Goal: Task Accomplishment & Management: Use online tool/utility

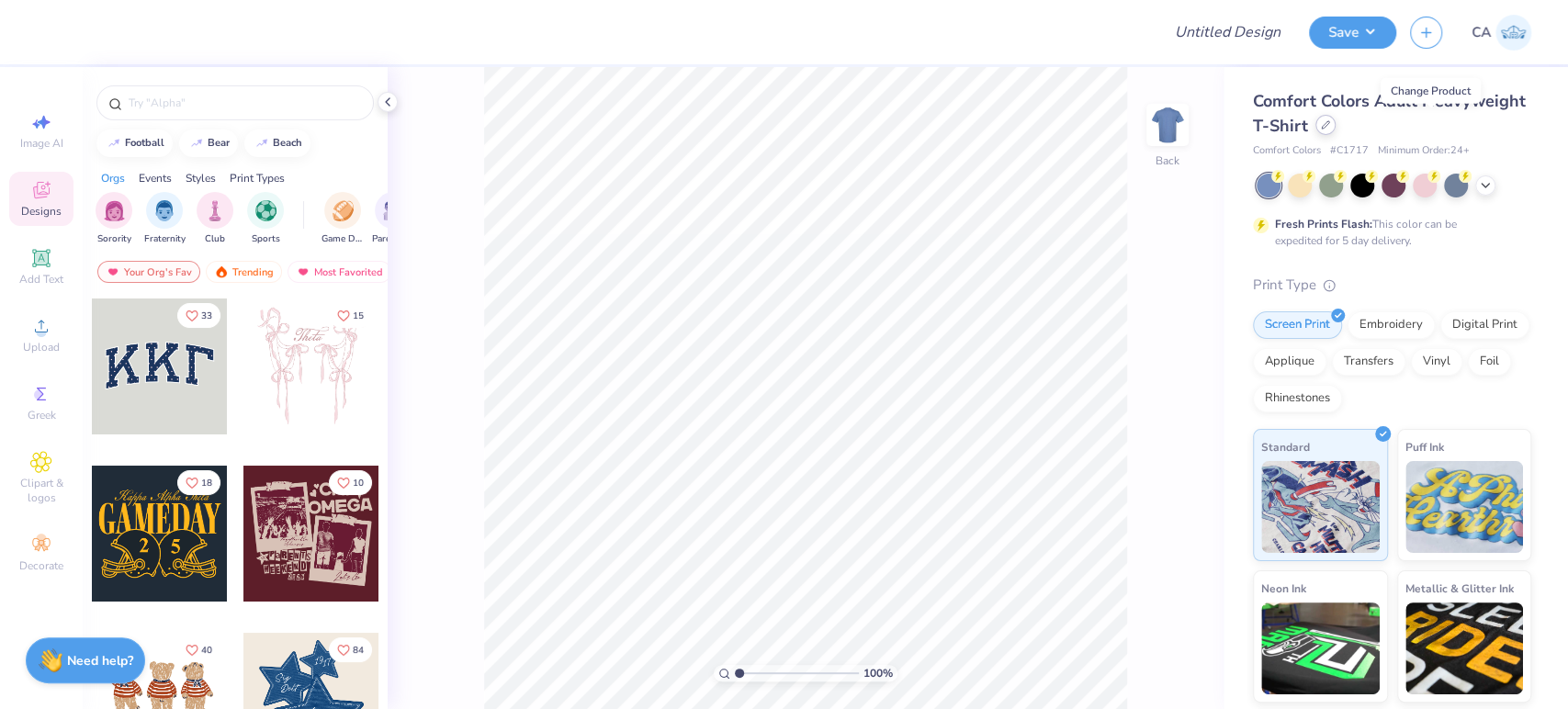
click at [1336, 131] on div at bounding box center [1326, 125] width 20 height 20
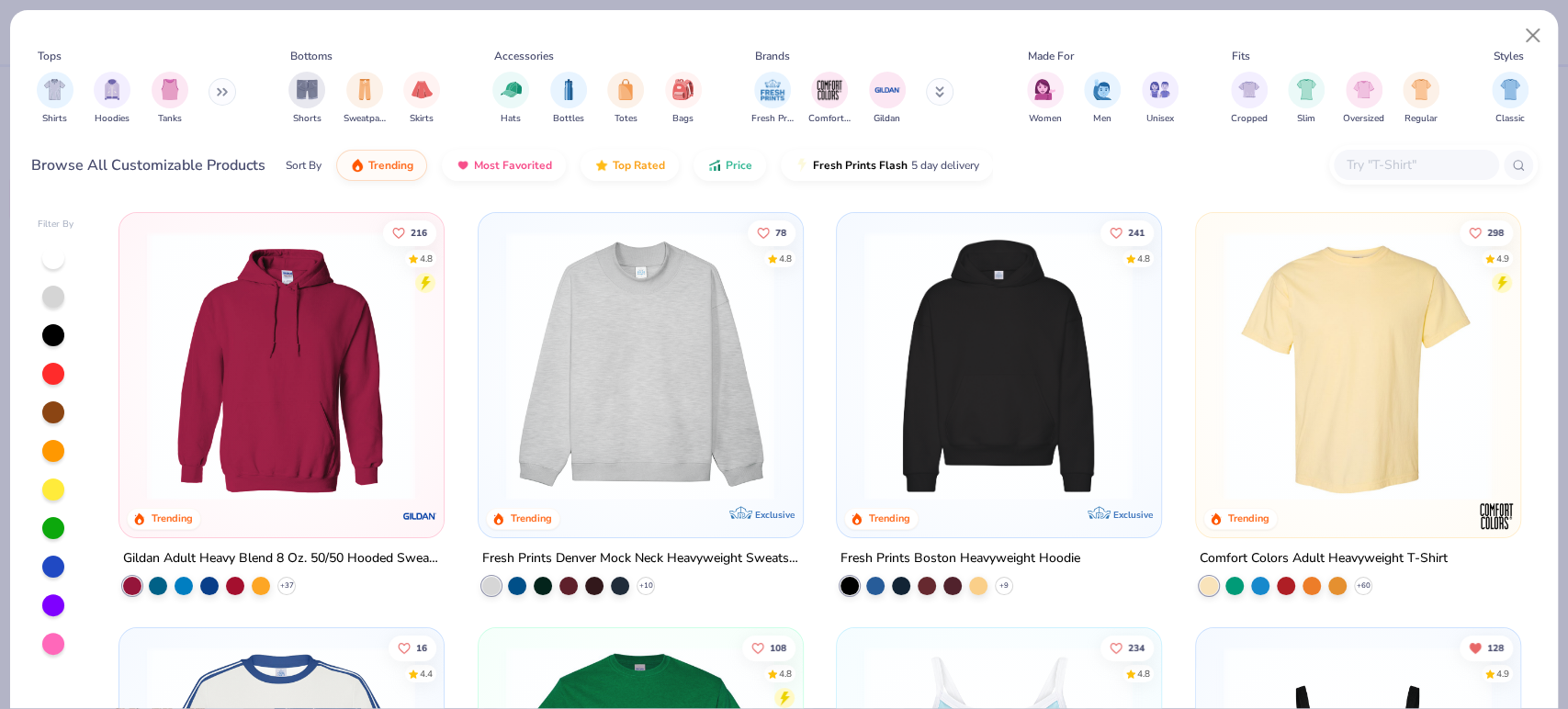
click at [1060, 361] on img at bounding box center [998, 366] width 287 height 269
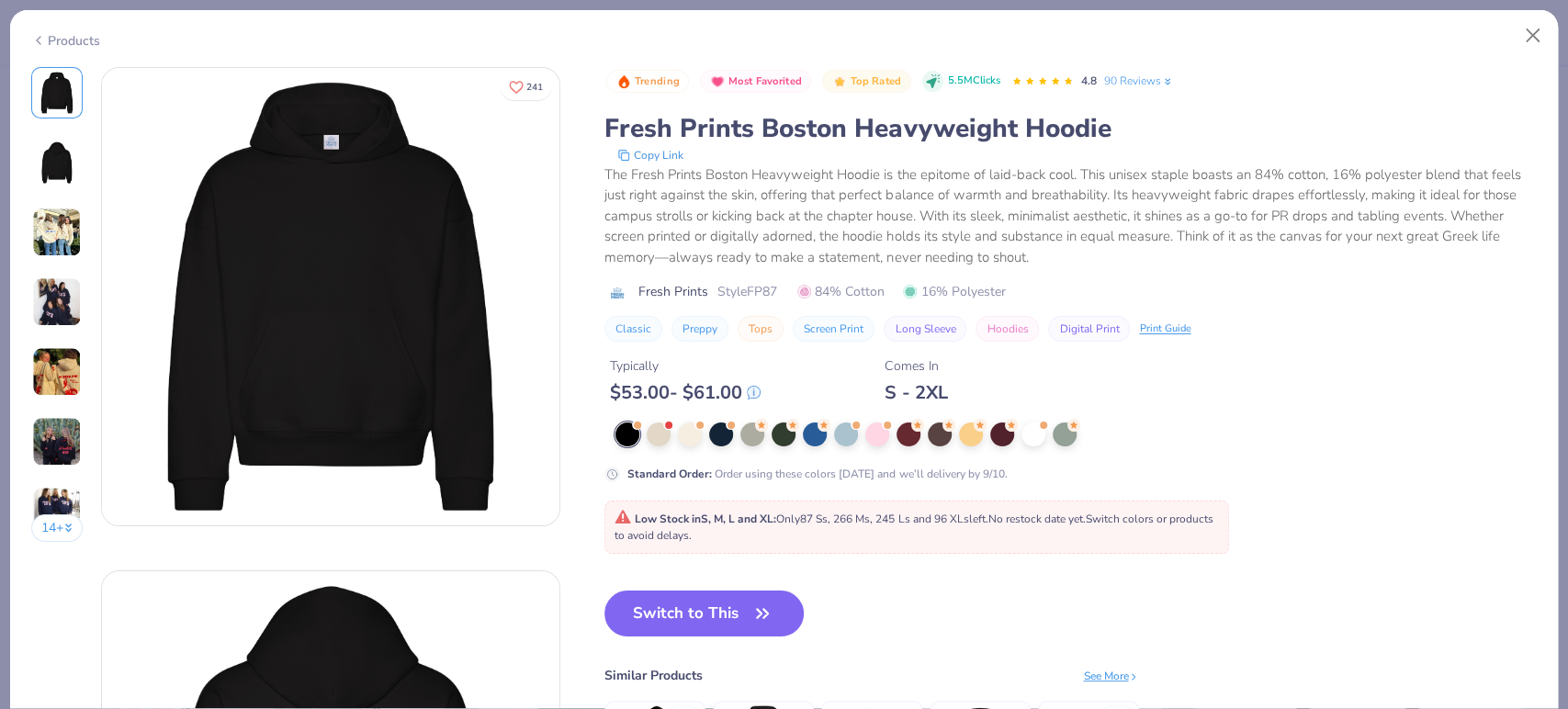
click at [760, 288] on span "Style FP87" at bounding box center [747, 291] width 59 height 19
copy span "FP87"
click at [625, 615] on button "Switch to This" at bounding box center [704, 614] width 199 height 46
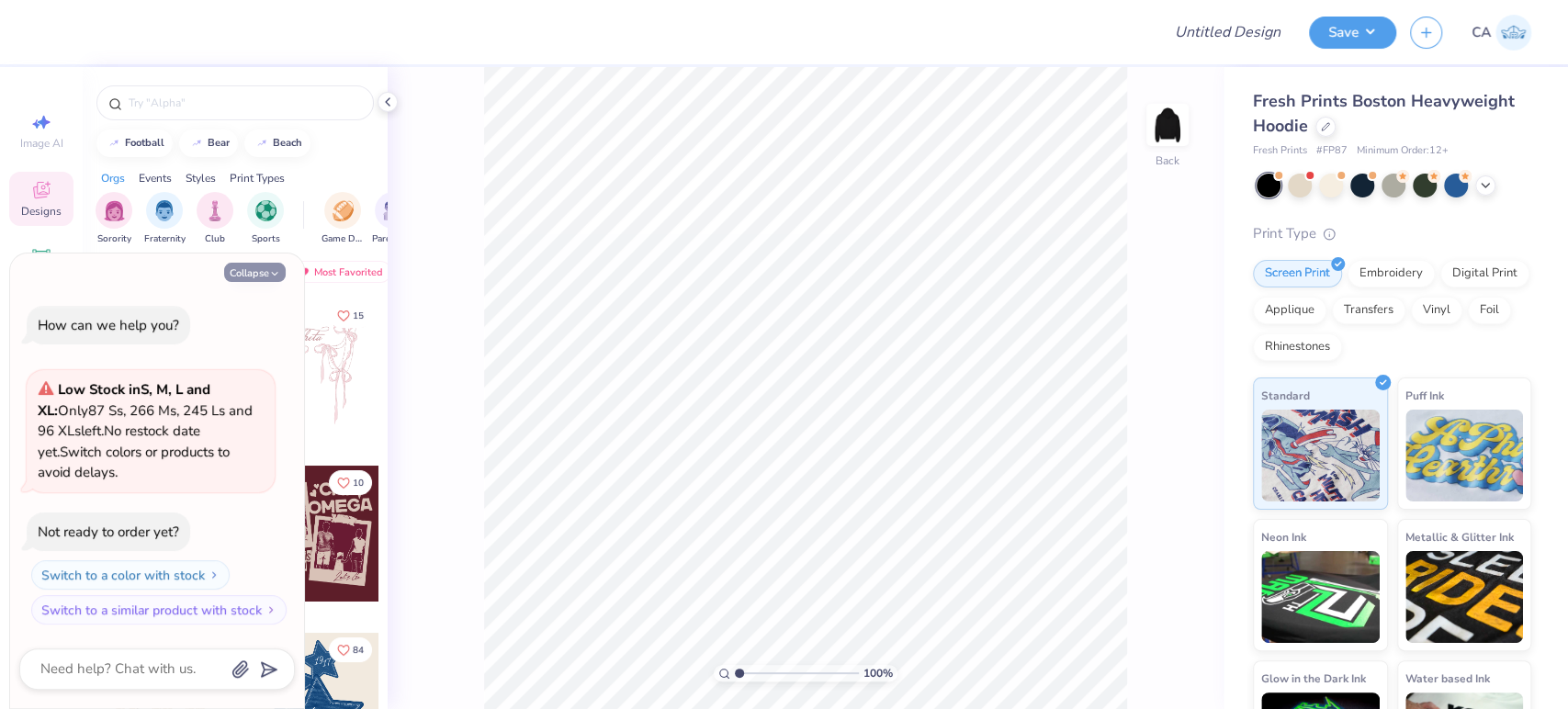
click at [260, 272] on button "Collapse" at bounding box center [255, 272] width 61 height 19
type textarea "x"
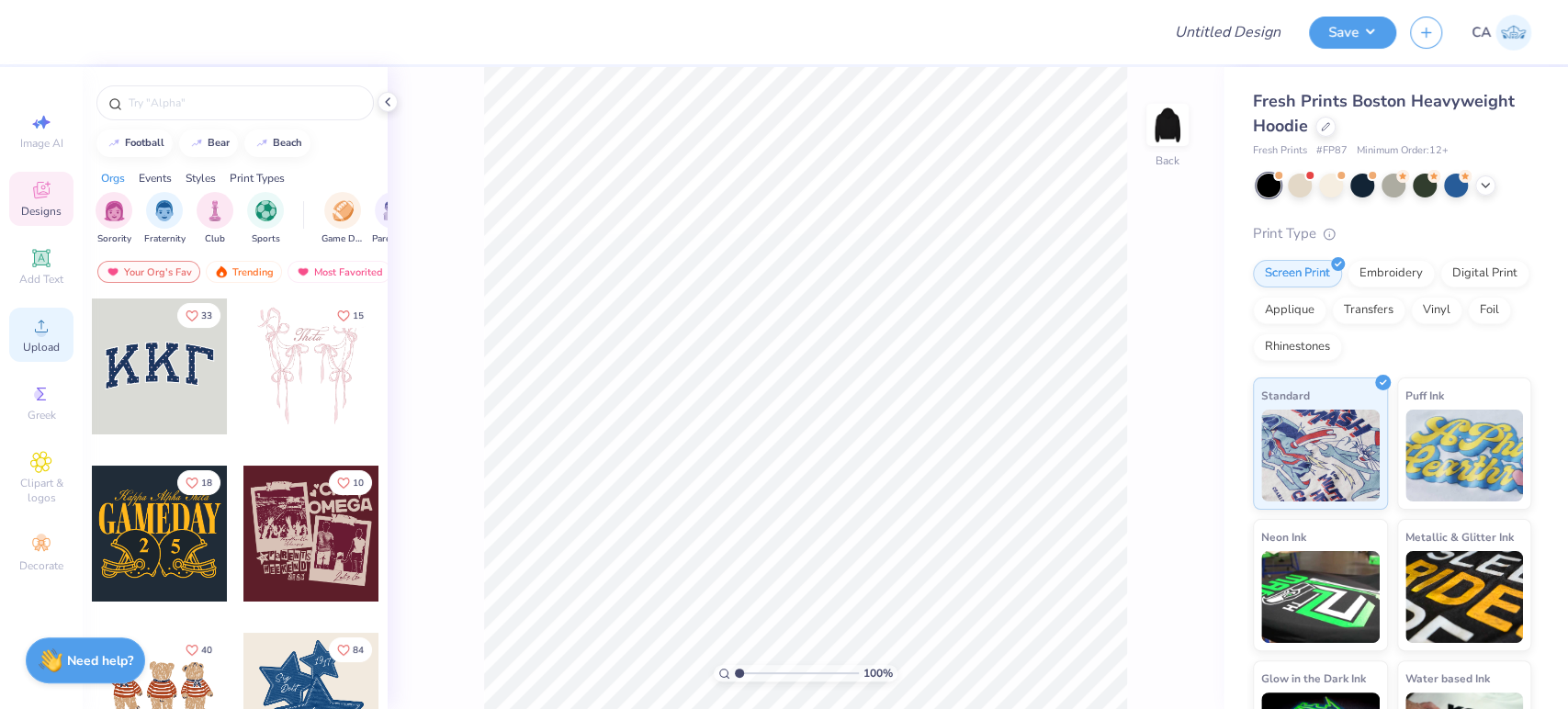
click at [26, 350] on span "Upload" at bounding box center [42, 348] width 37 height 15
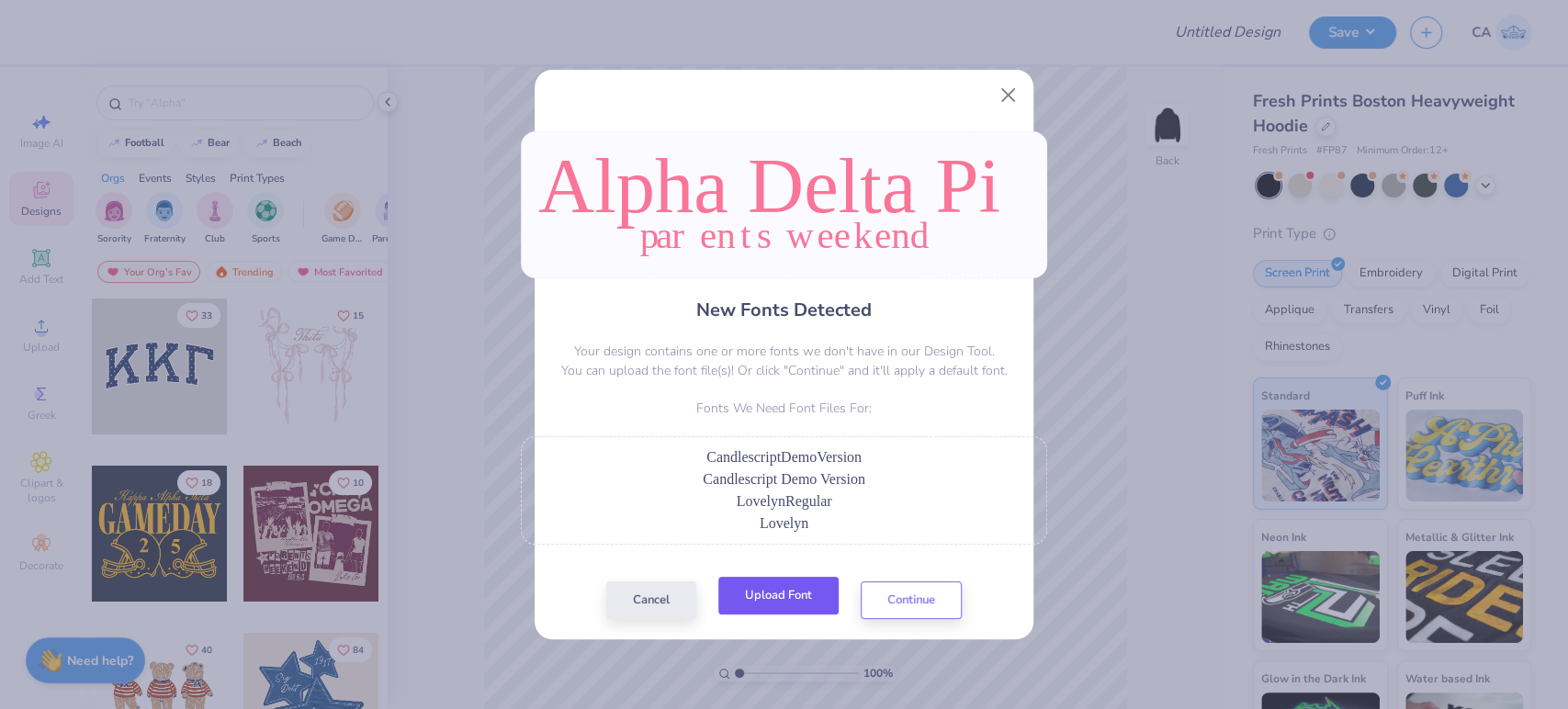
click at [771, 599] on button "Upload Font" at bounding box center [779, 595] width 121 height 38
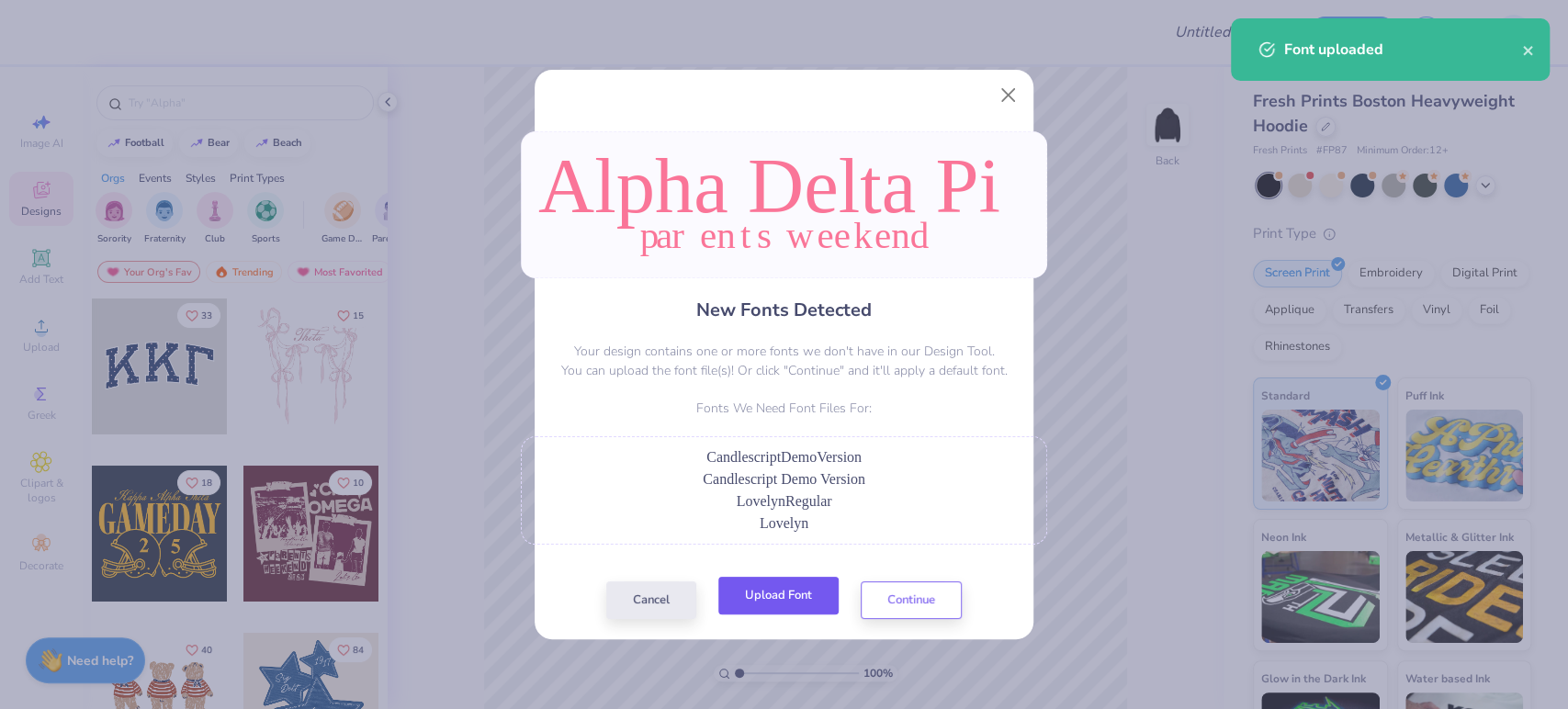
click at [796, 593] on button "Upload Font" at bounding box center [779, 595] width 121 height 38
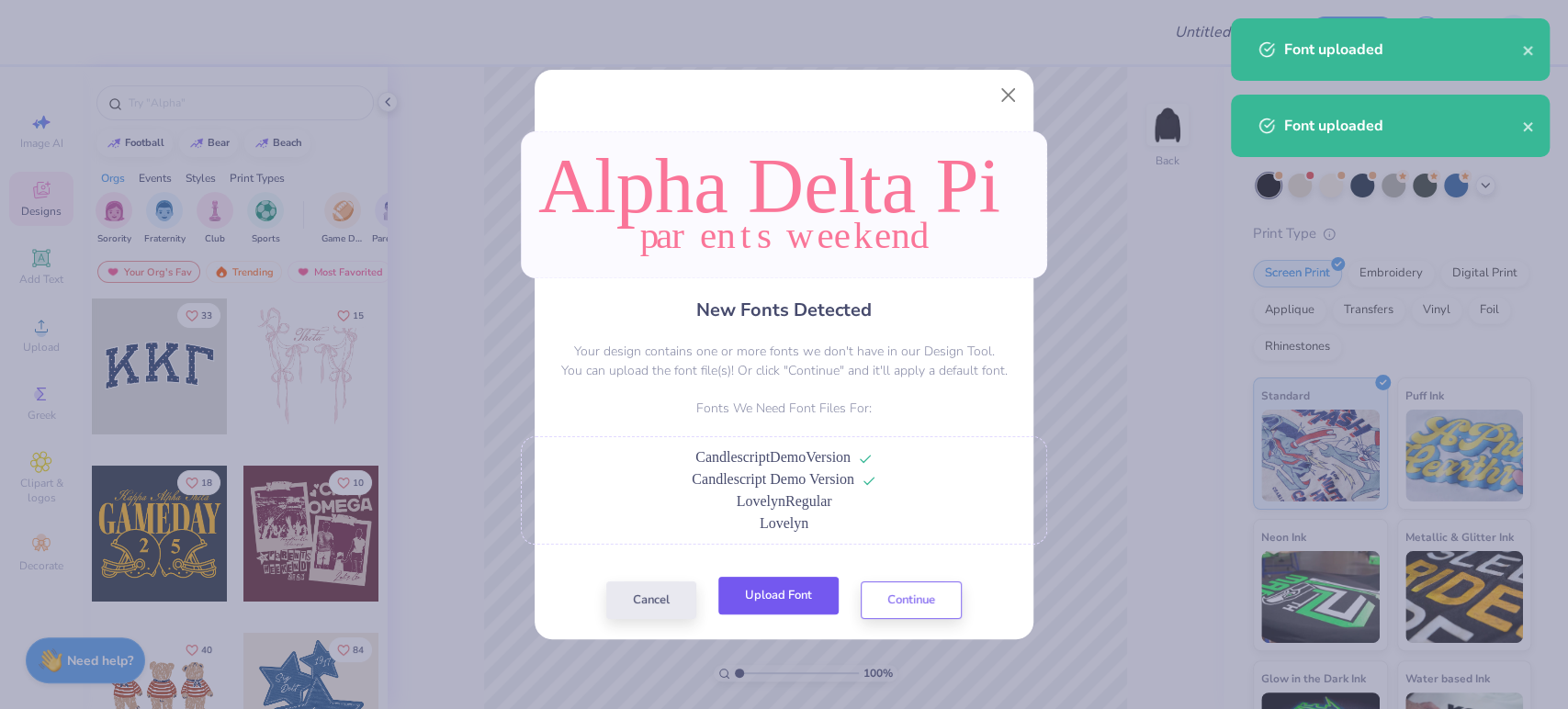
click at [777, 600] on button "Upload Font" at bounding box center [779, 595] width 121 height 38
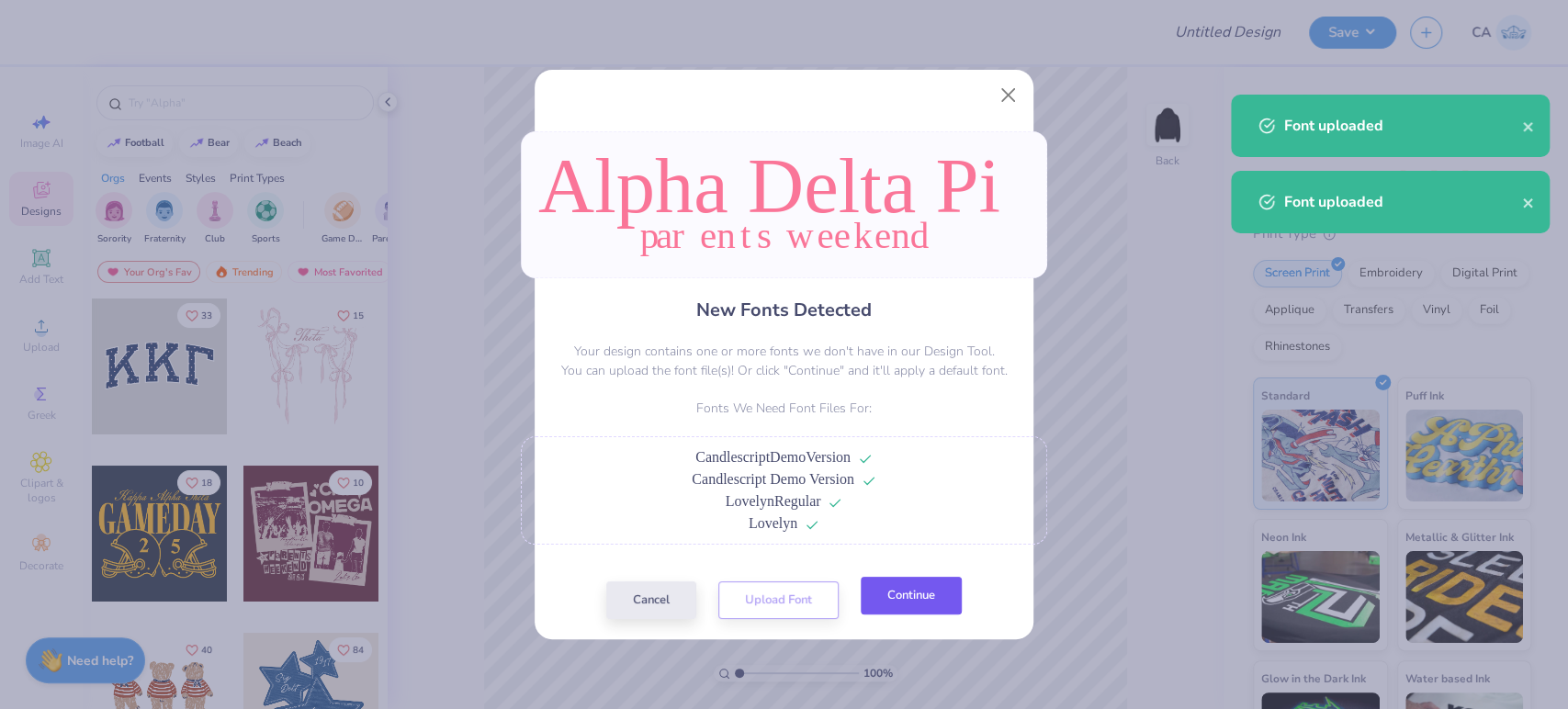
click at [897, 603] on button "Continue" at bounding box center [911, 595] width 101 height 38
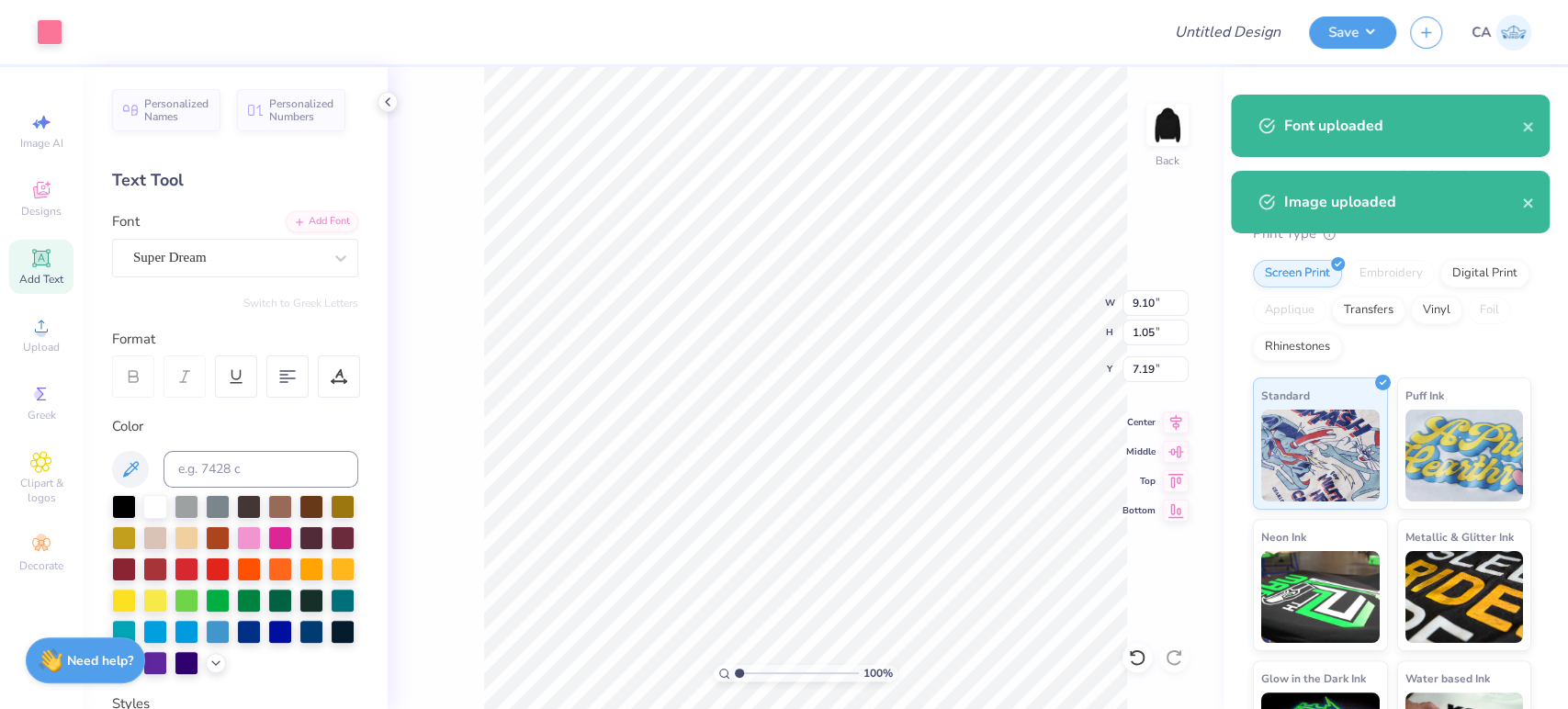
type input "14.98"
type input "2.19"
type input "5.24"
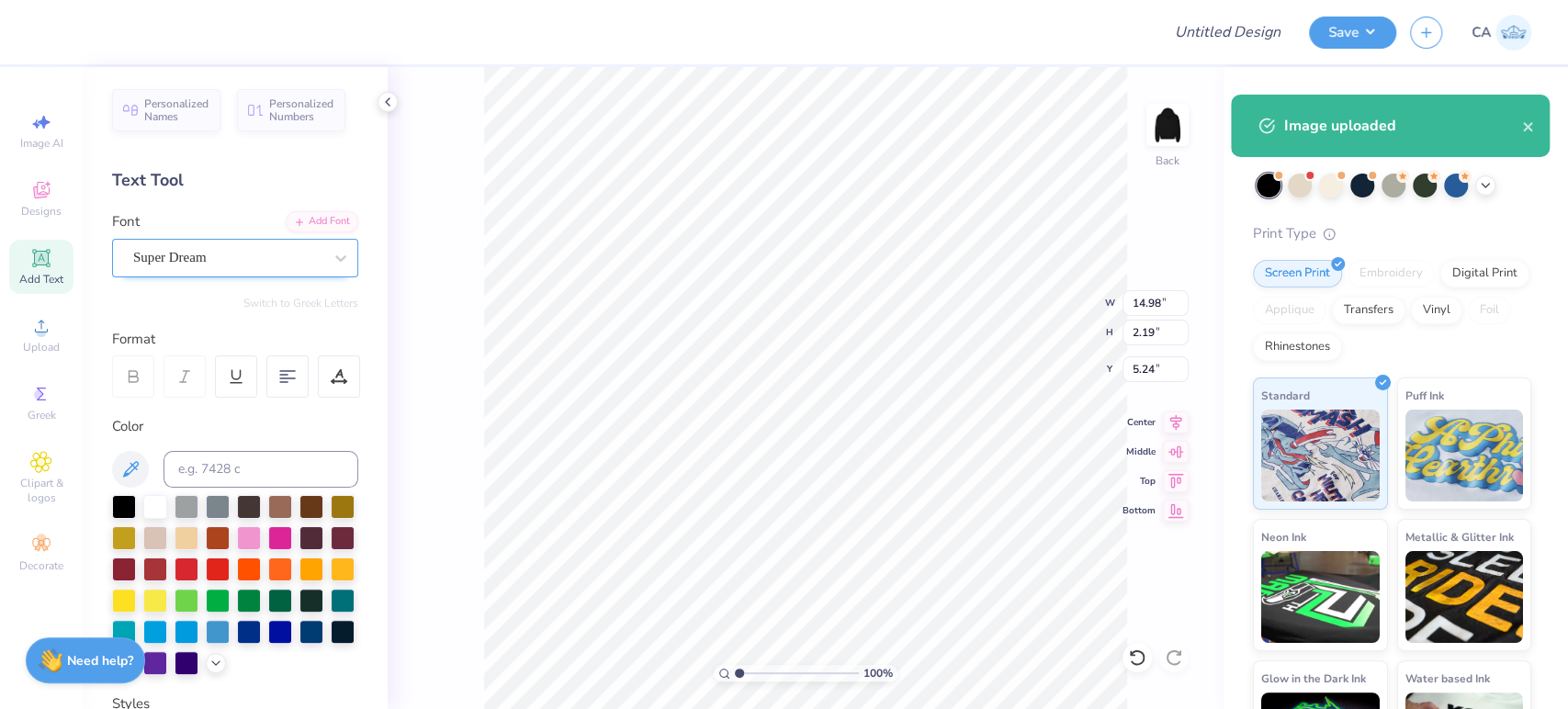
click at [139, 260] on div "Super Dream" at bounding box center [228, 258] width 193 height 29
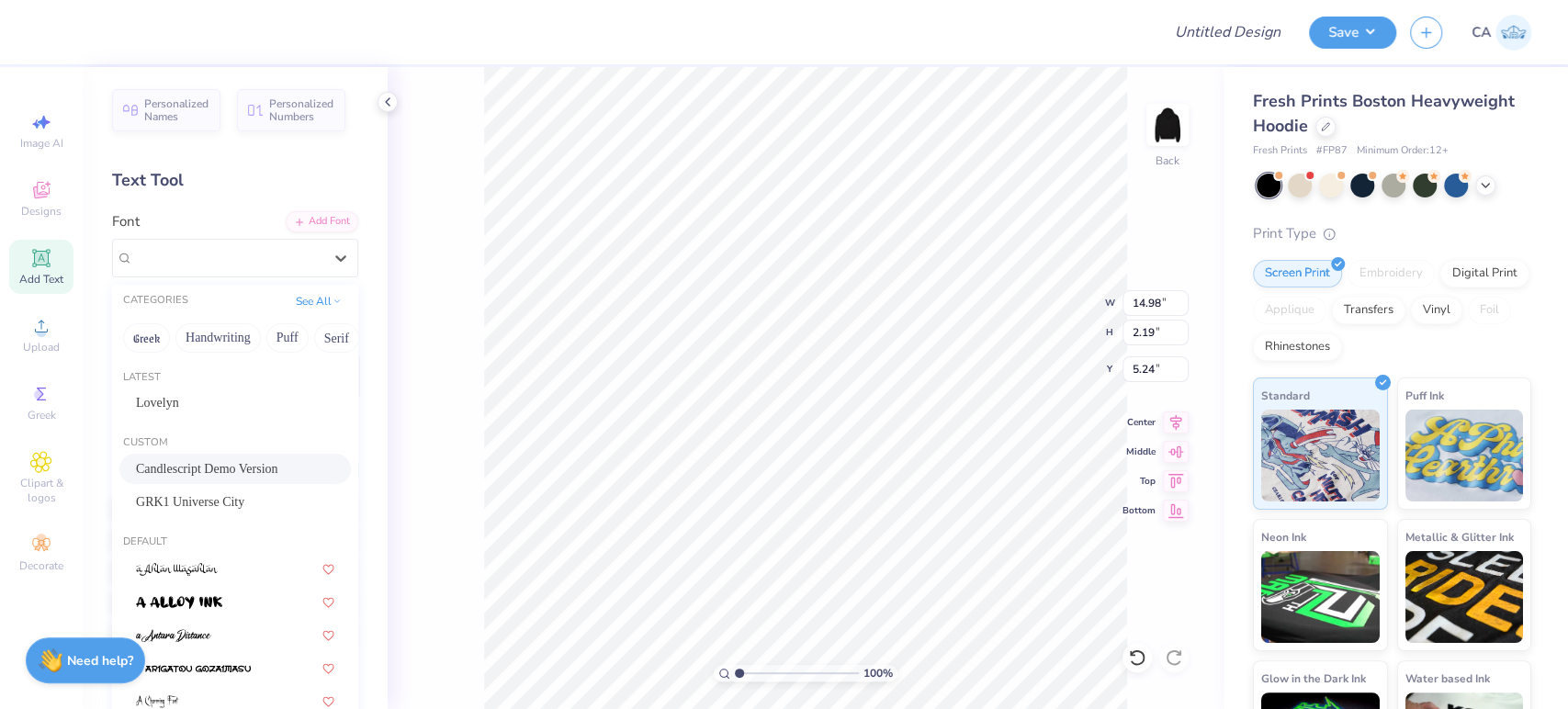
click at [175, 453] on div "Candlescript Demo Version" at bounding box center [236, 468] width 232 height 31
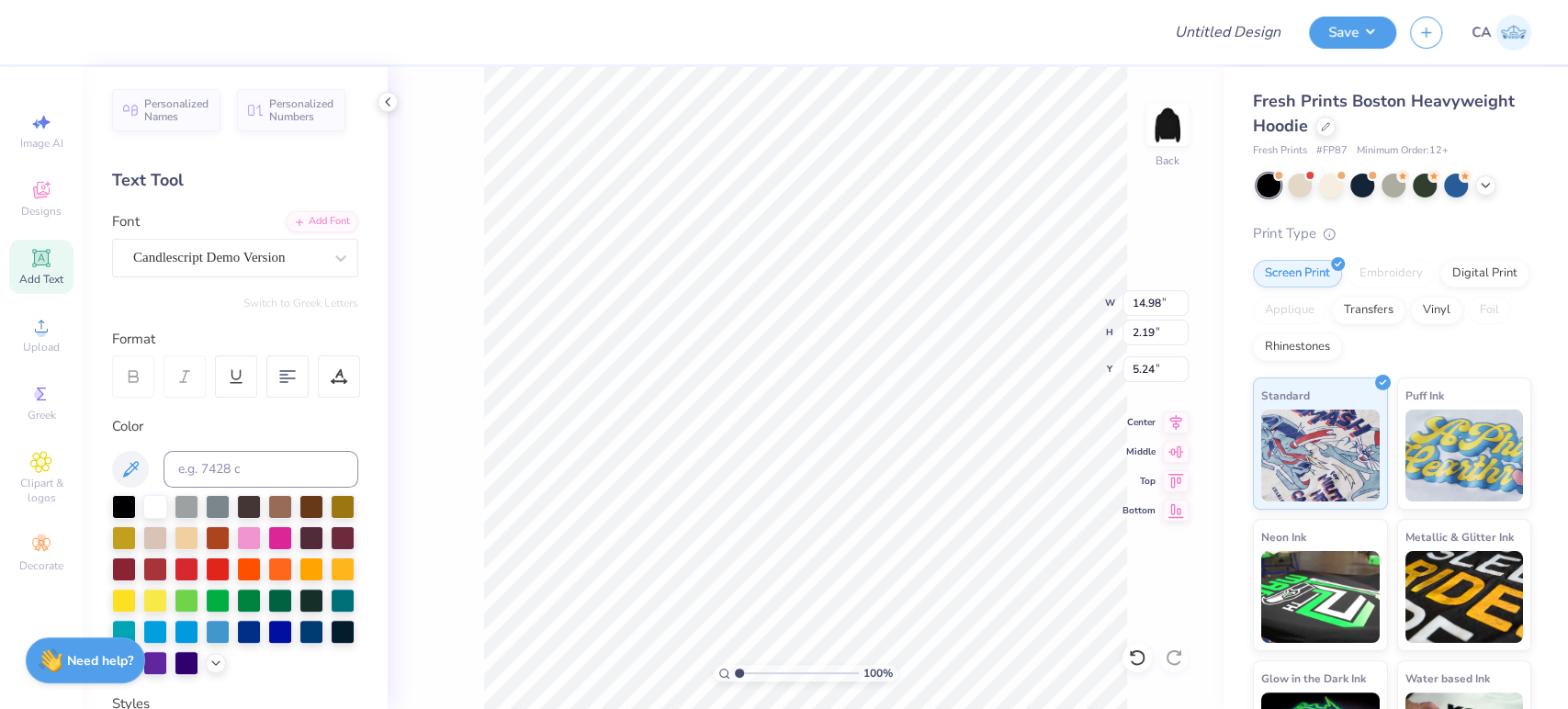
type input "14.70"
type input "3.07"
type input "4.71"
type input "9.10"
type input "1.05"
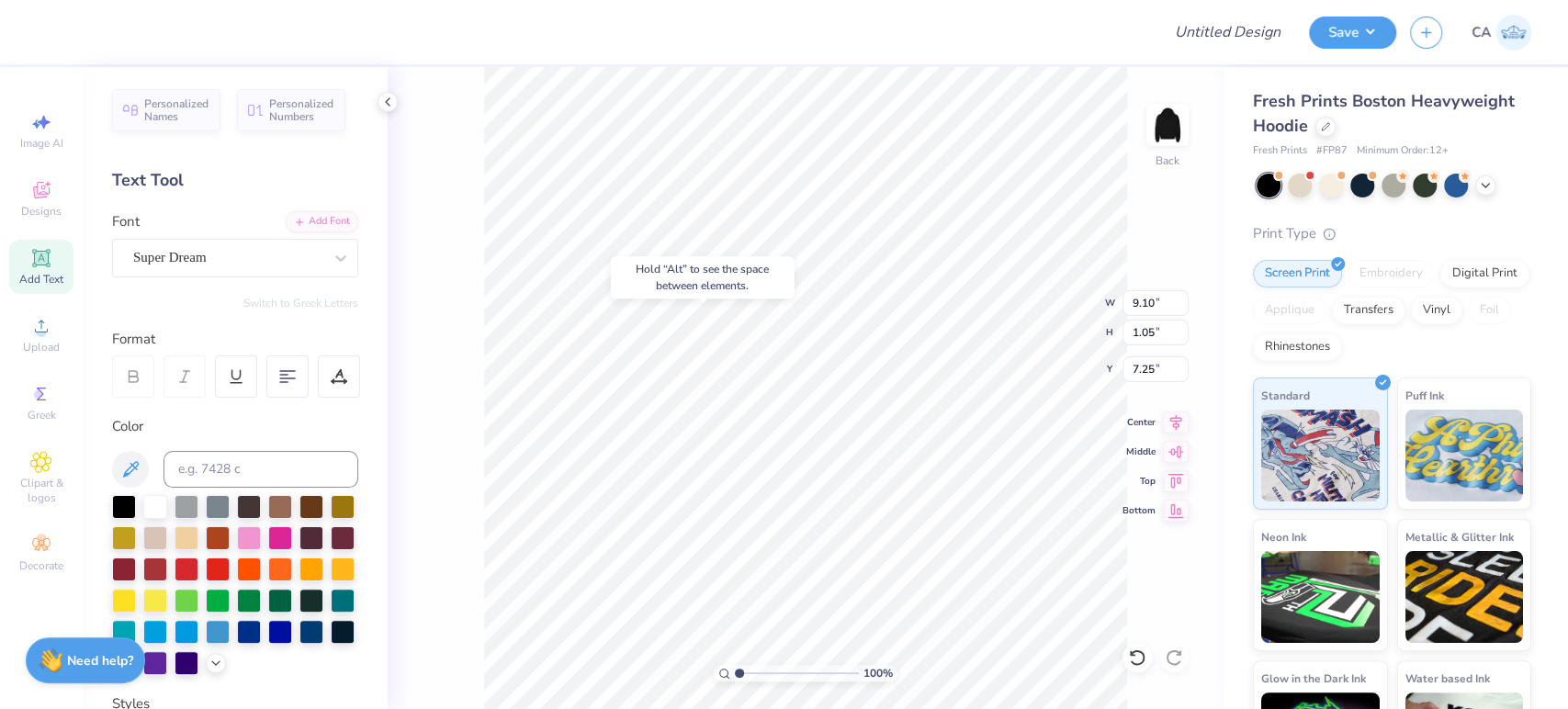
type input "7.19"
click at [216, 259] on div "Super Dream" at bounding box center [228, 258] width 193 height 29
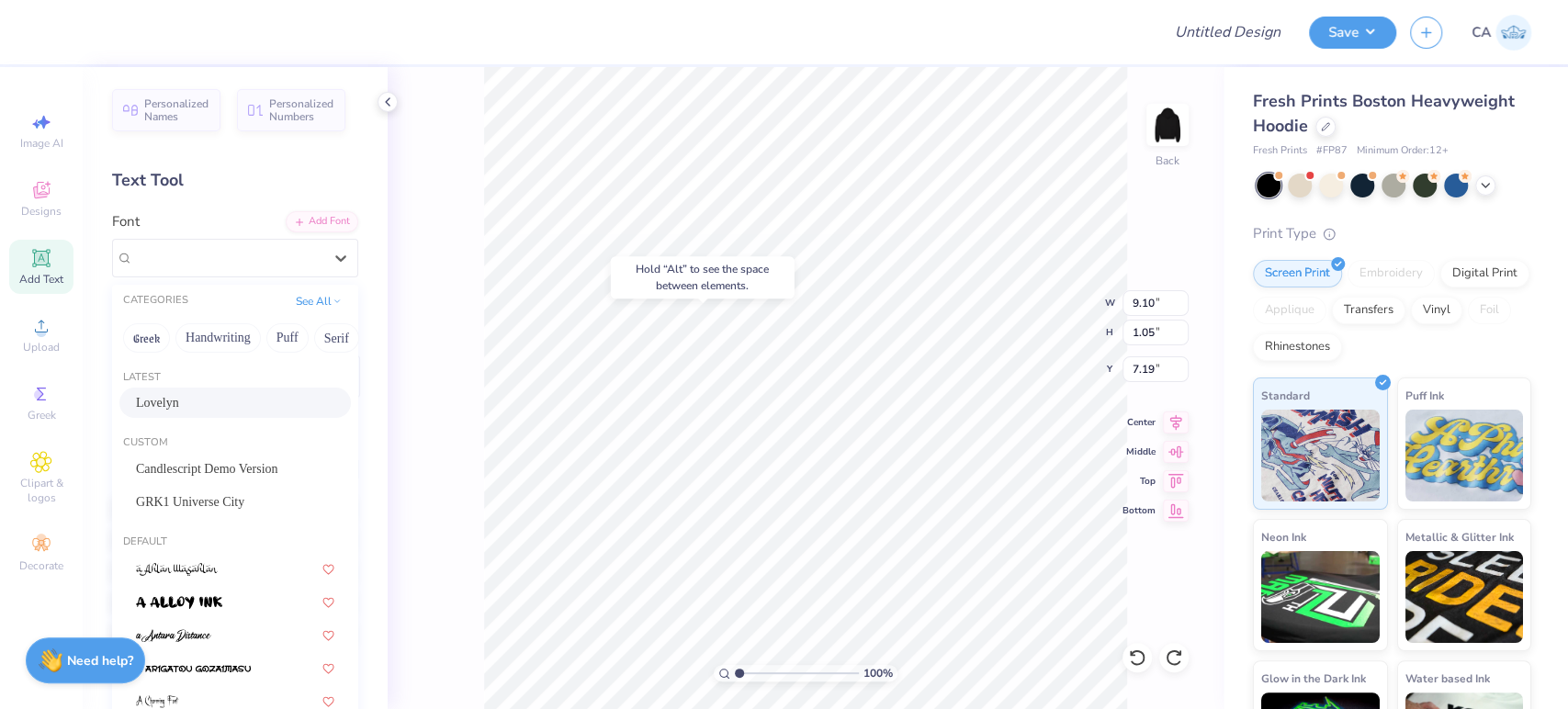
click at [202, 401] on div "Lovelyn" at bounding box center [236, 402] width 198 height 19
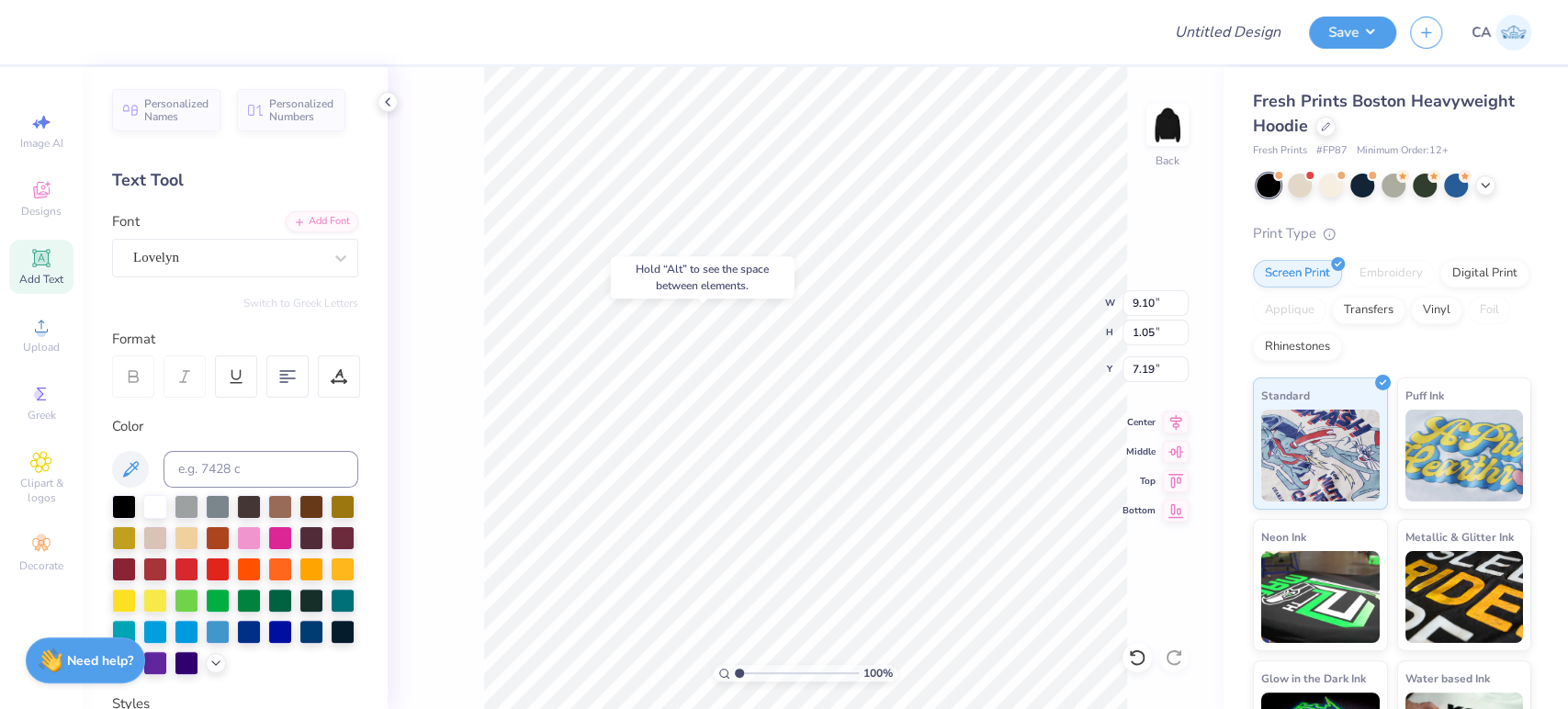
type input "8.82"
type input "0.61"
type input "7.37"
click at [765, 668] on input "range" at bounding box center [797, 673] width 124 height 17
type input "3.29"
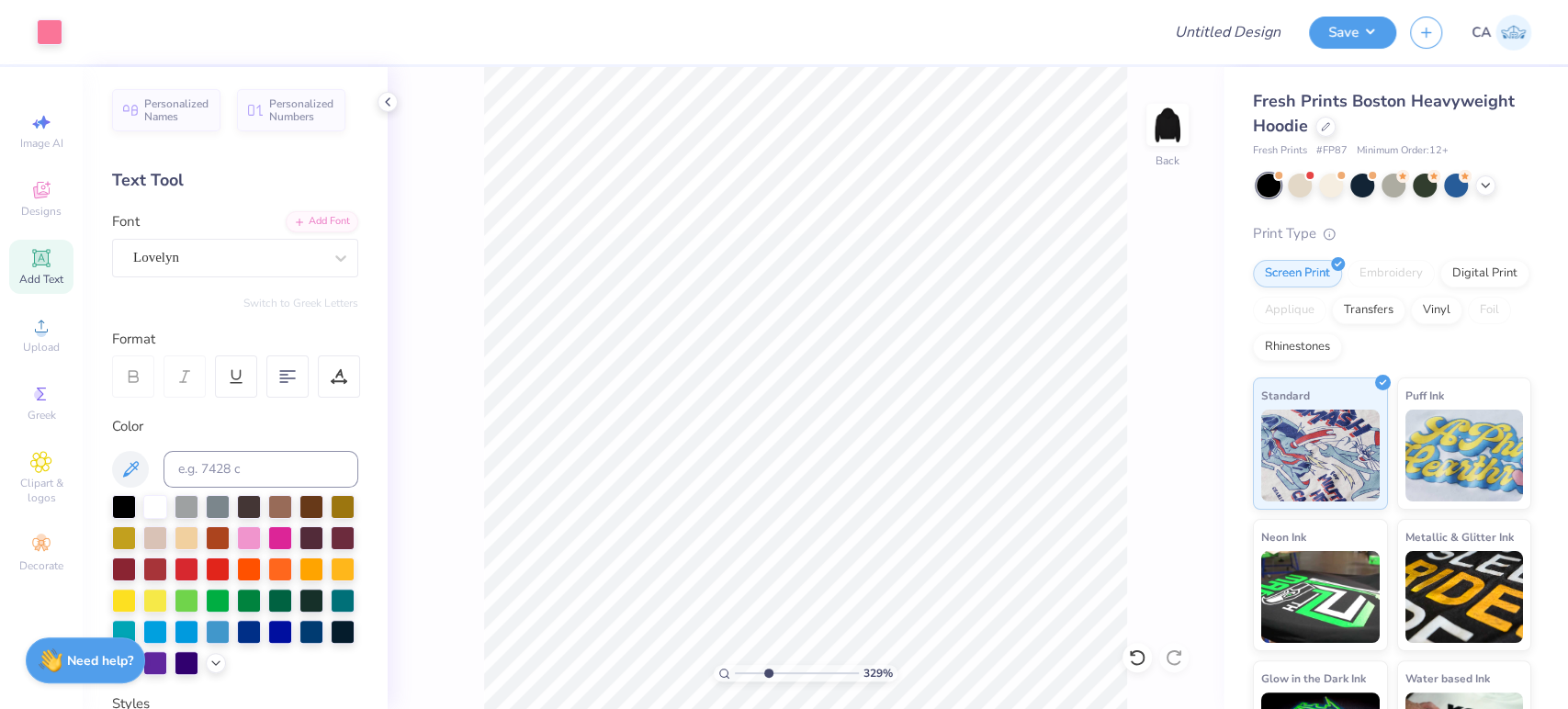
click at [767, 678] on input "range" at bounding box center [797, 673] width 124 height 17
type input "7.04"
type input "7.17"
type input "5.47"
click at [794, 674] on input "range" at bounding box center [797, 673] width 124 height 17
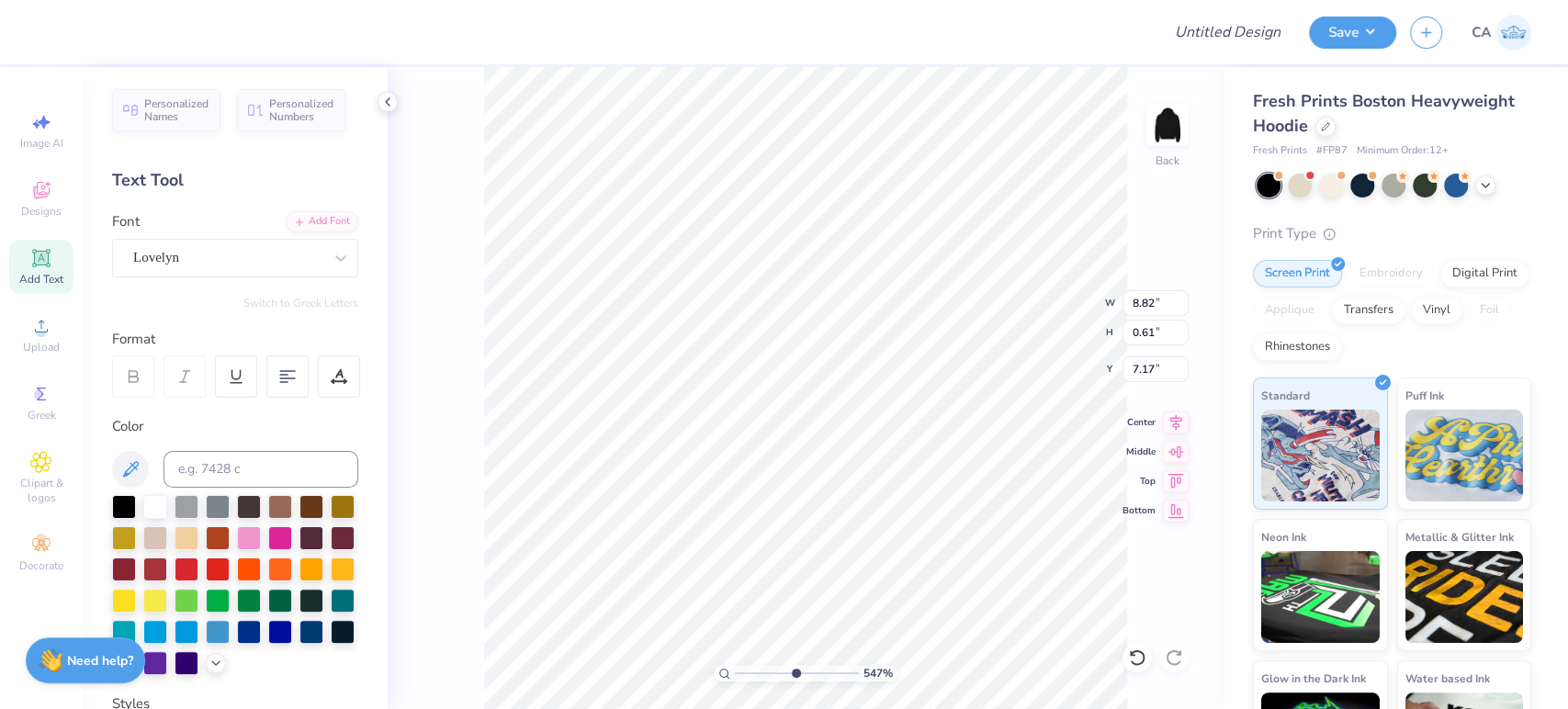
type input "7.07"
drag, startPoint x: 781, startPoint y: 668, endPoint x: 748, endPoint y: 659, distance: 34.2
type input "1.77"
click at [748, 665] on input "range" at bounding box center [797, 673] width 124 height 17
click at [1155, 298] on input "14.70" at bounding box center [1155, 303] width 66 height 26
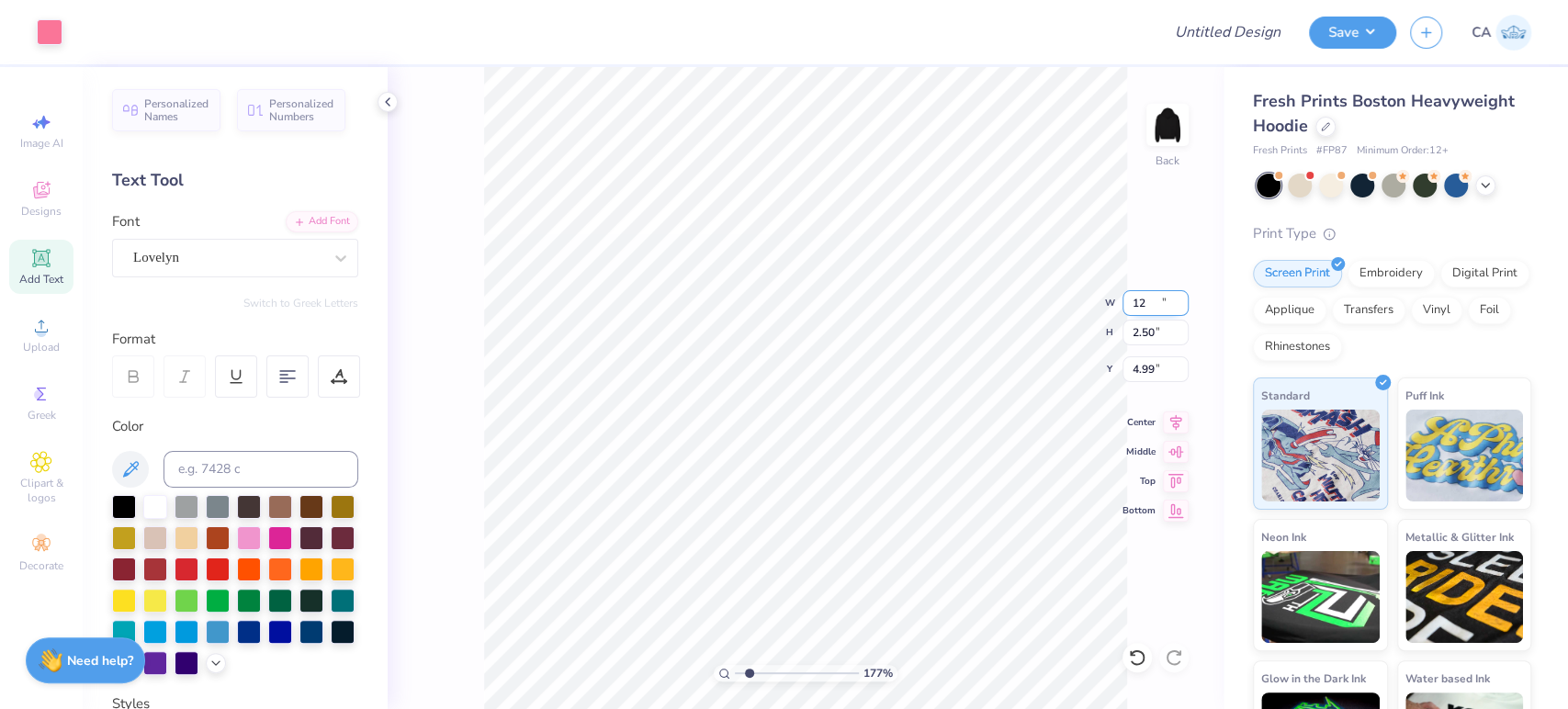
type input "12.00"
type input "2.50"
click at [1157, 368] on input "4.99" at bounding box center [1155, 369] width 66 height 26
type input "2"
type input "3.00"
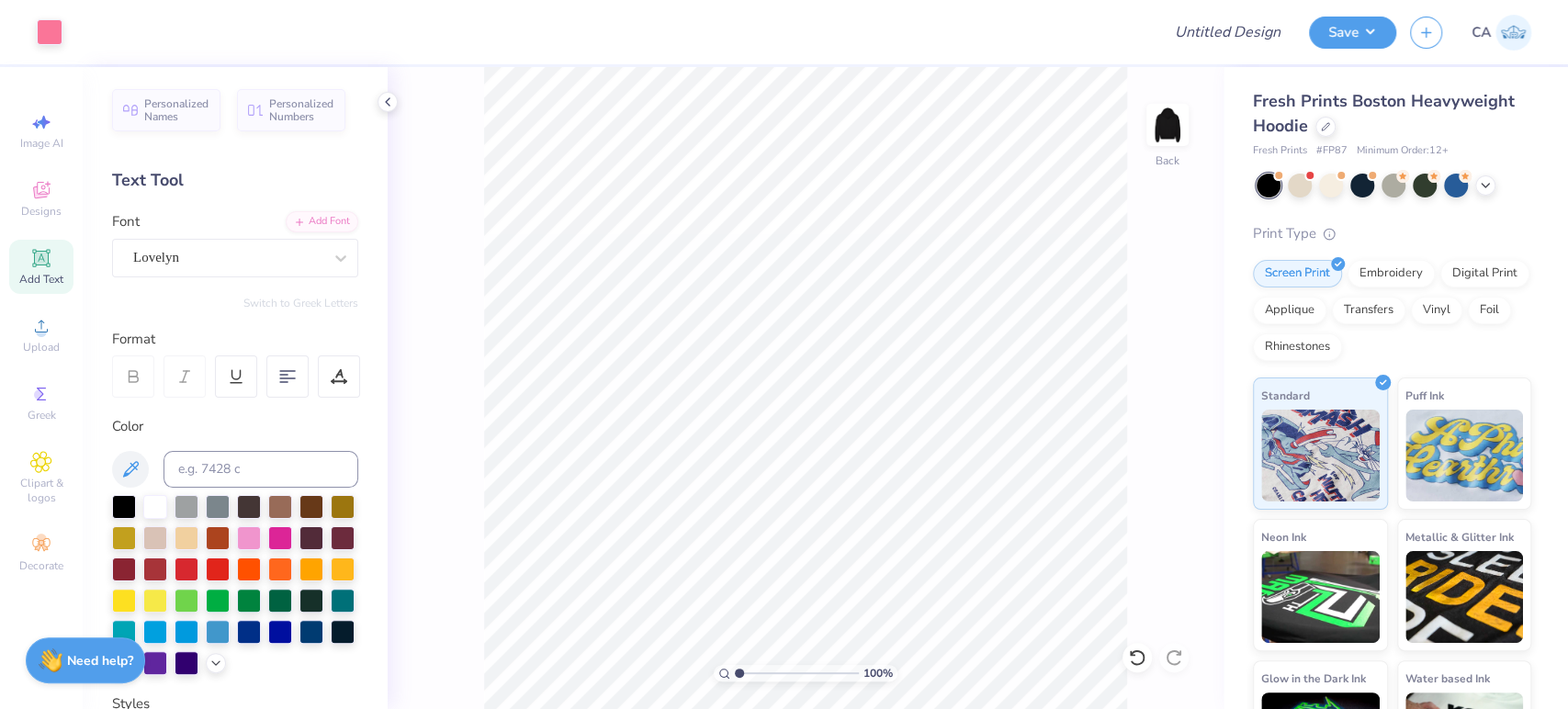
drag, startPoint x: 747, startPoint y: 670, endPoint x: 729, endPoint y: 665, distance: 18.7
type input "1"
click at [735, 665] on input "range" at bounding box center [797, 673] width 124 height 17
click at [1154, 301] on input "12.00" at bounding box center [1155, 303] width 66 height 26
type input "10.00"
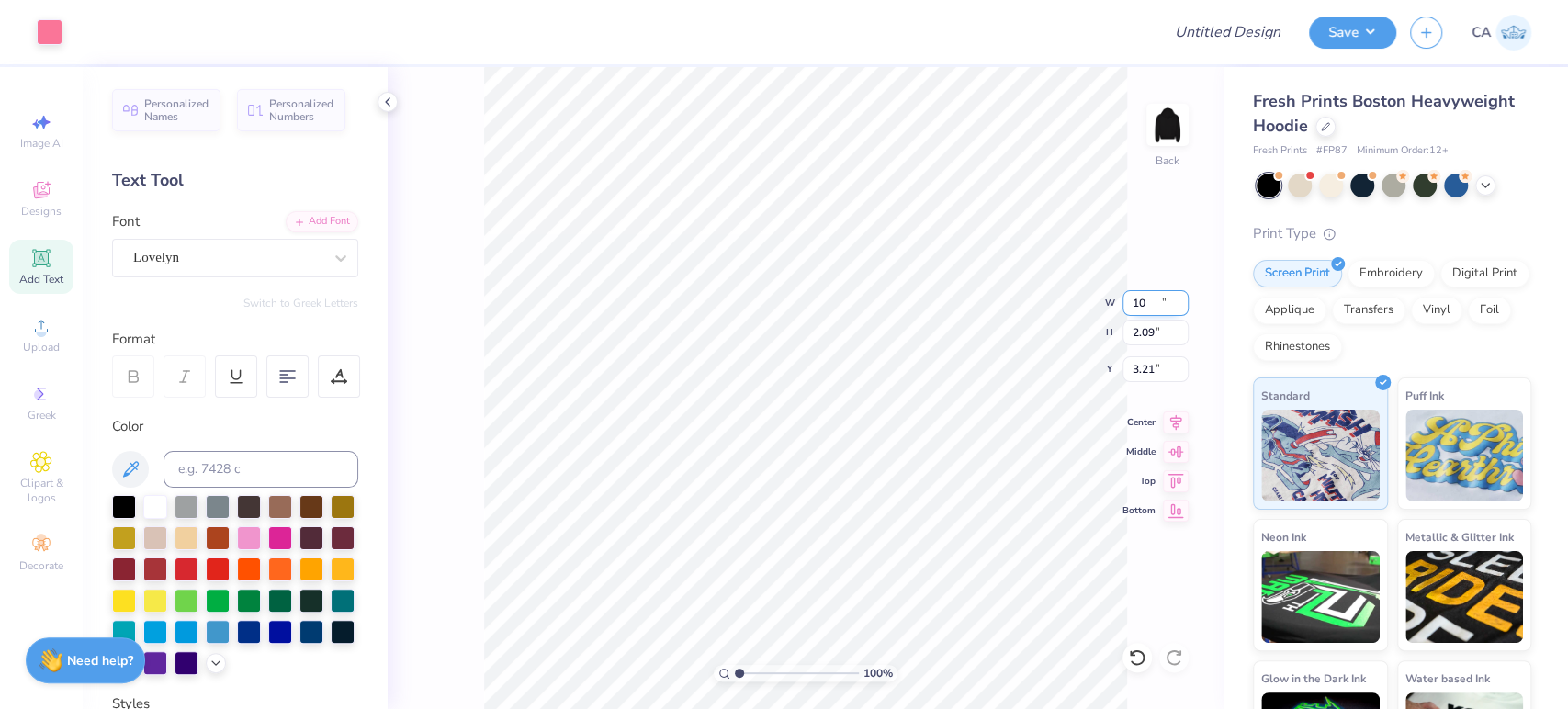
type input "2.09"
click at [1148, 368] on input "3.21" at bounding box center [1155, 369] width 66 height 26
type input "3.00"
click at [1214, 31] on input "Design Title" at bounding box center [1205, 32] width 180 height 37
paste input "FPS239863"
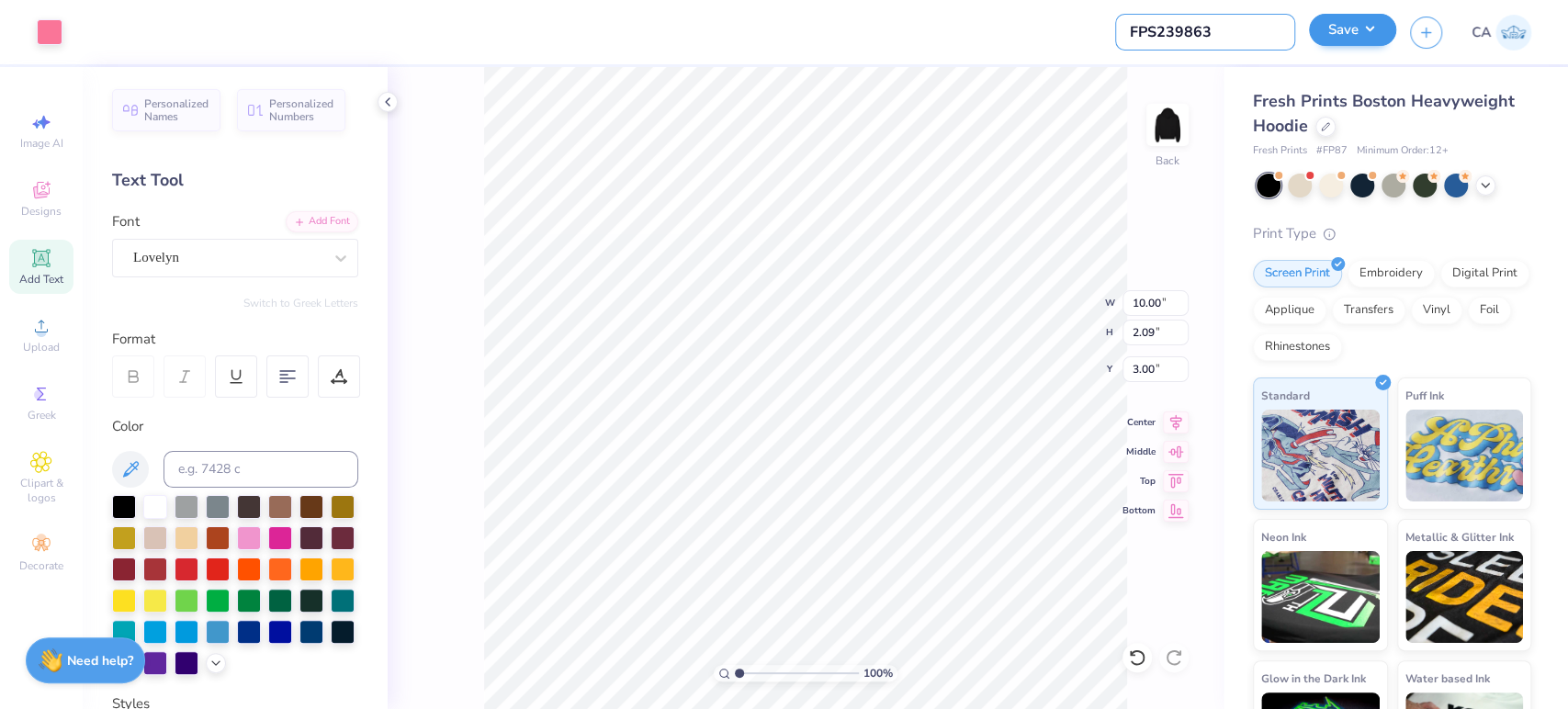
type input "FPS239863"
click at [1347, 40] on button "Save" at bounding box center [1353, 30] width 87 height 32
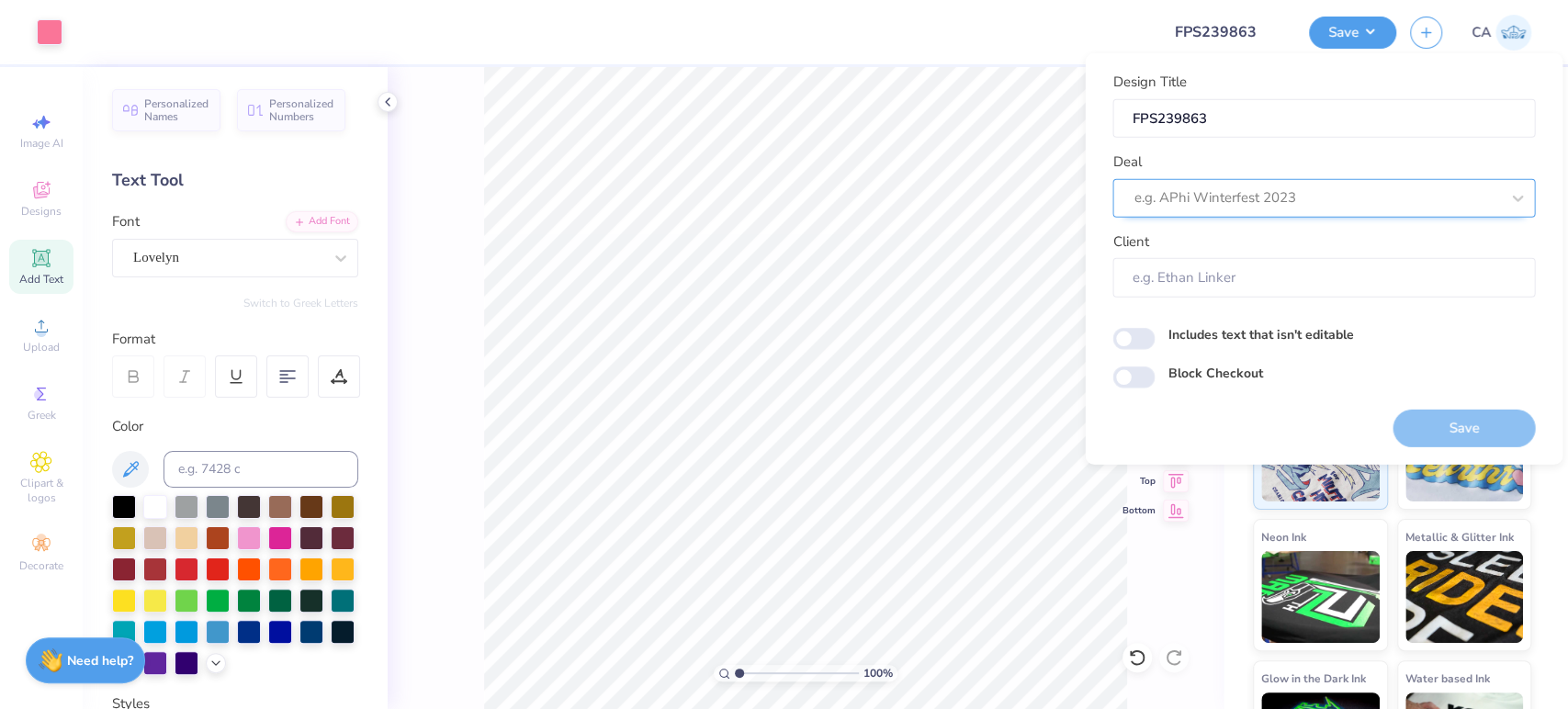
click at [1327, 193] on div at bounding box center [1317, 197] width 365 height 25
click at [1362, 246] on div "Design Tool Gallery" at bounding box center [1324, 247] width 408 height 31
type input "design tool gall"
type input "Design Tool Gallery User"
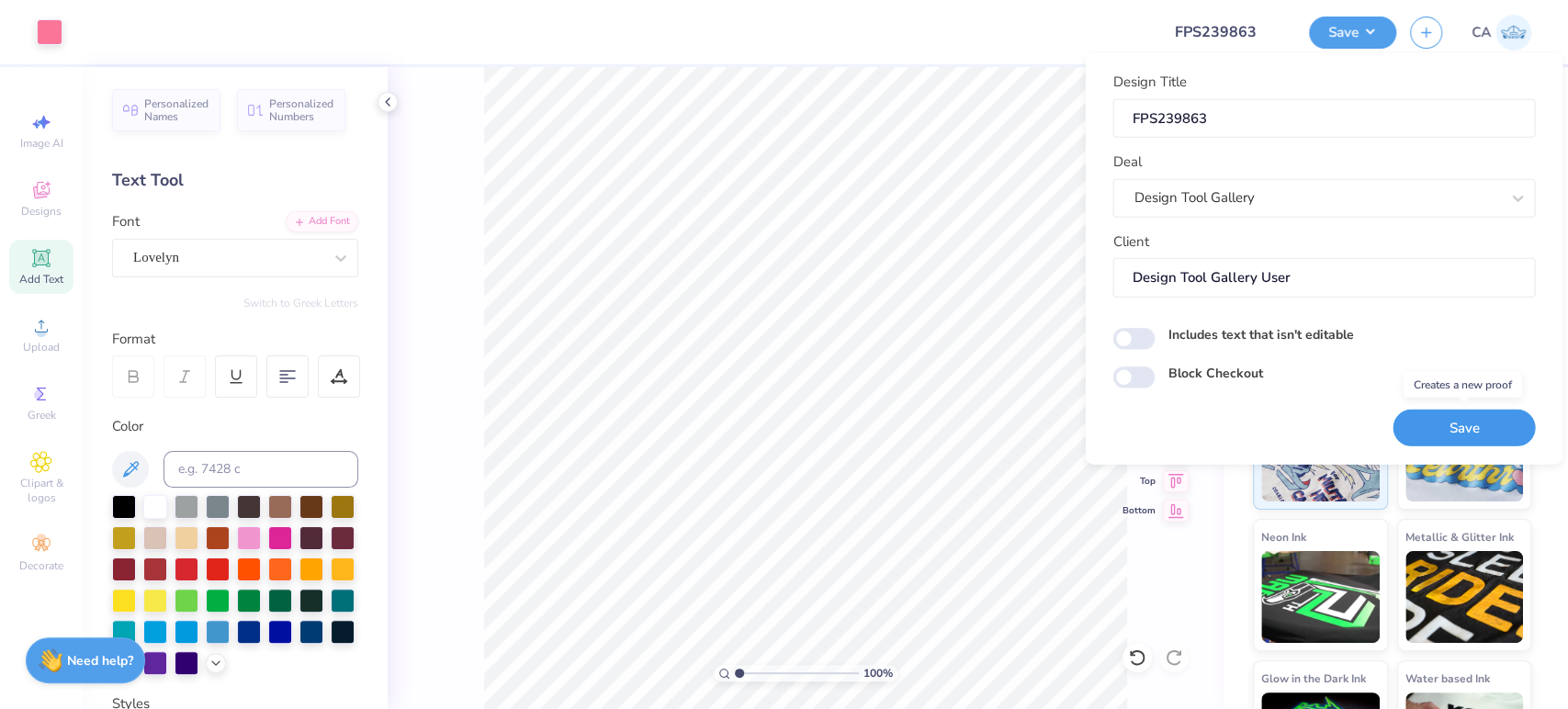
click at [1447, 418] on button "Save" at bounding box center [1464, 427] width 143 height 38
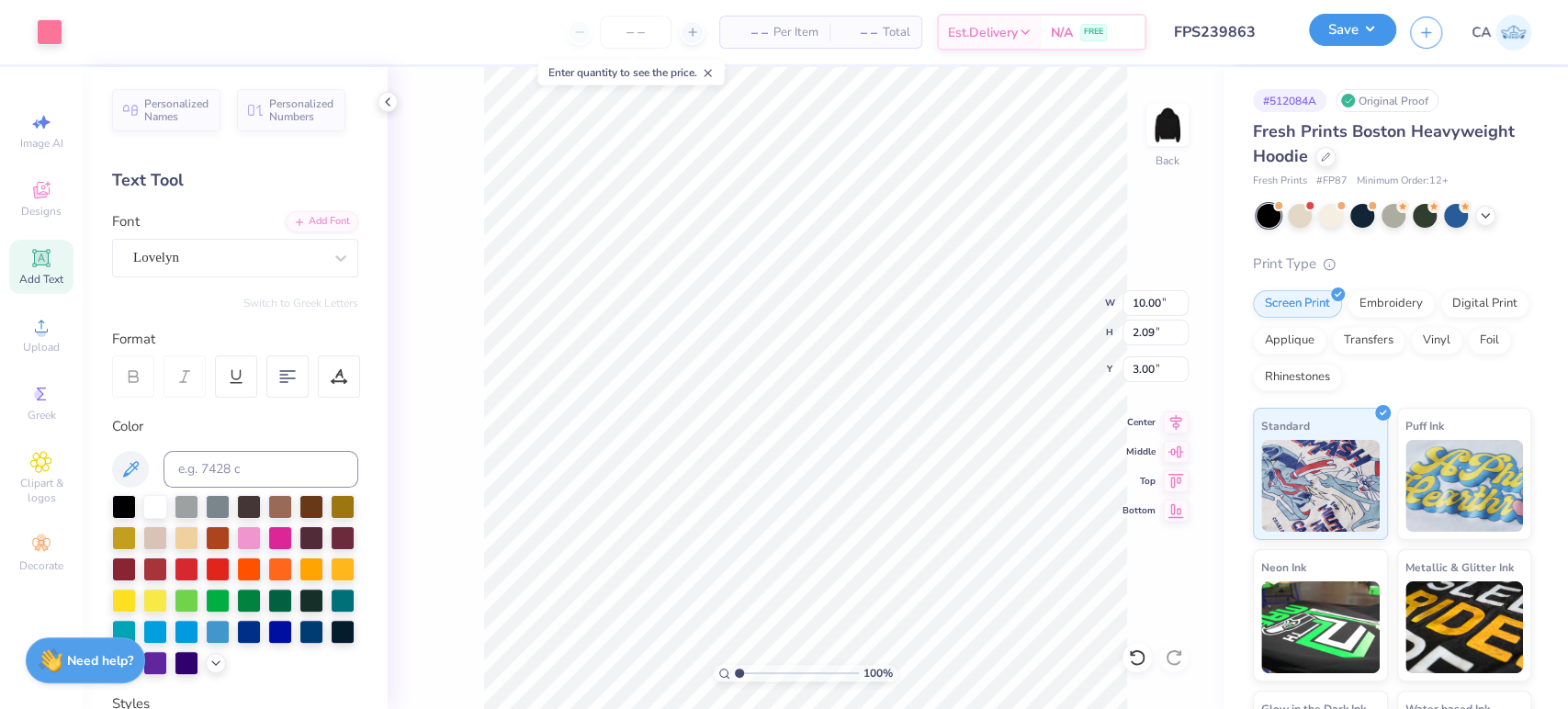
click at [1348, 40] on button "Save" at bounding box center [1353, 30] width 87 height 32
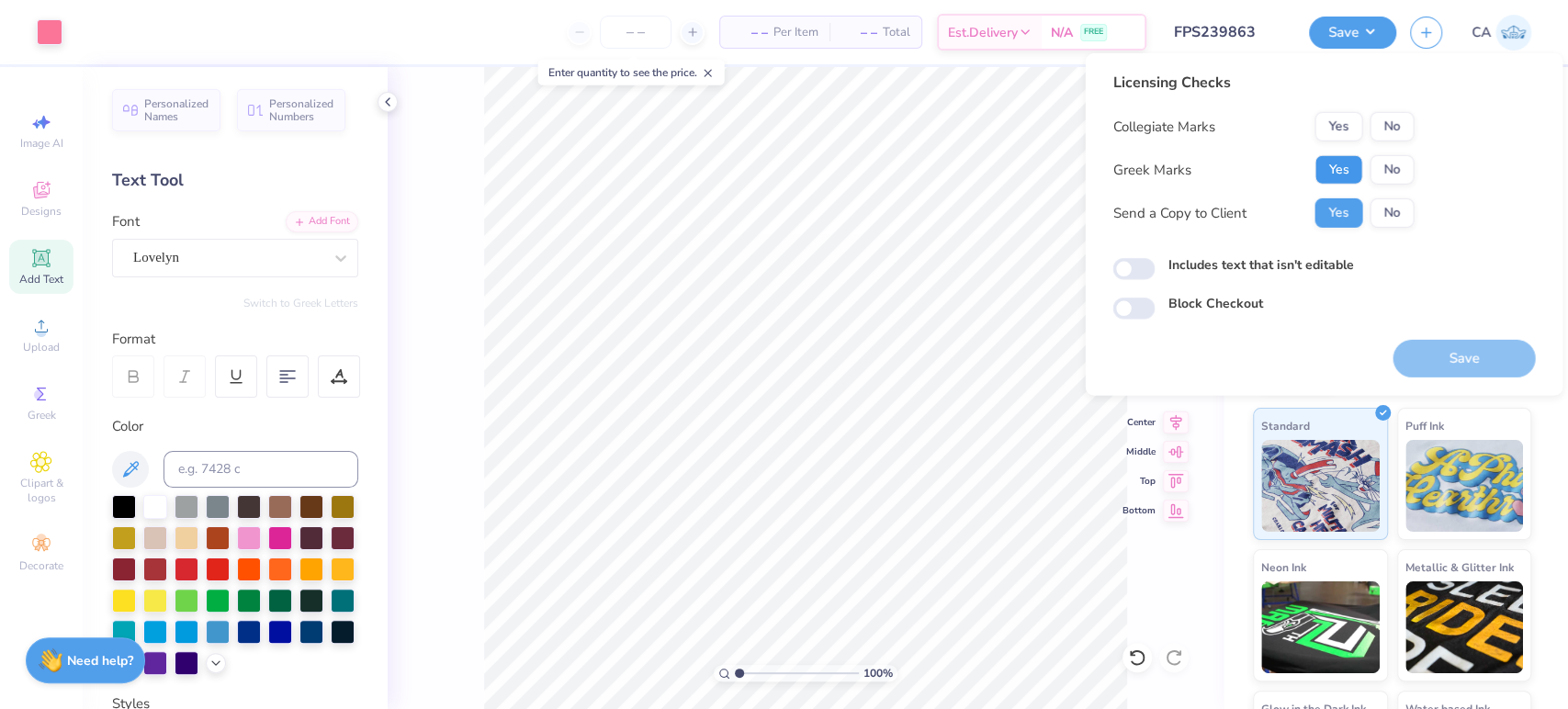
click at [1345, 183] on button "Yes" at bounding box center [1339, 170] width 48 height 30
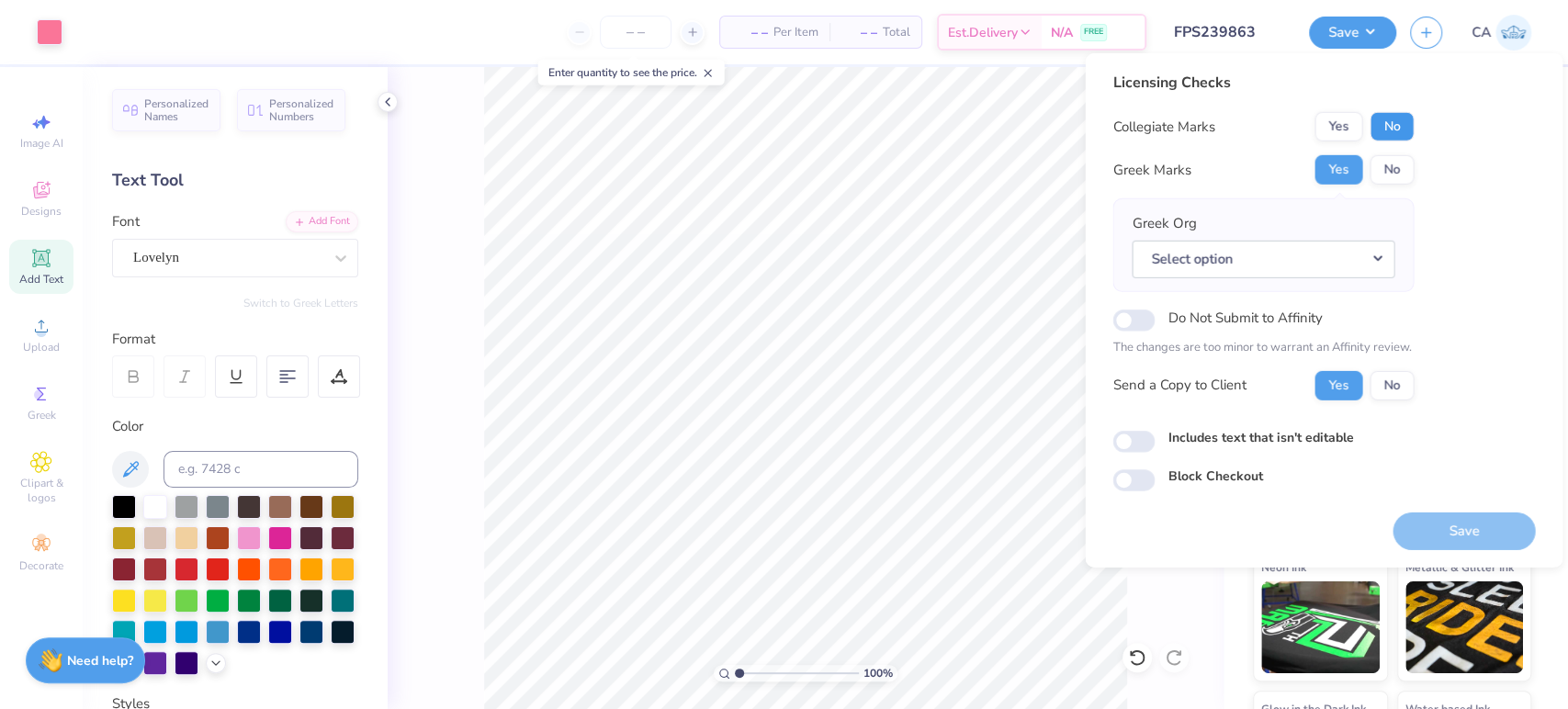
click at [1401, 133] on button "No" at bounding box center [1392, 127] width 45 height 30
click at [1368, 258] on button "Select option" at bounding box center [1263, 259] width 262 height 38
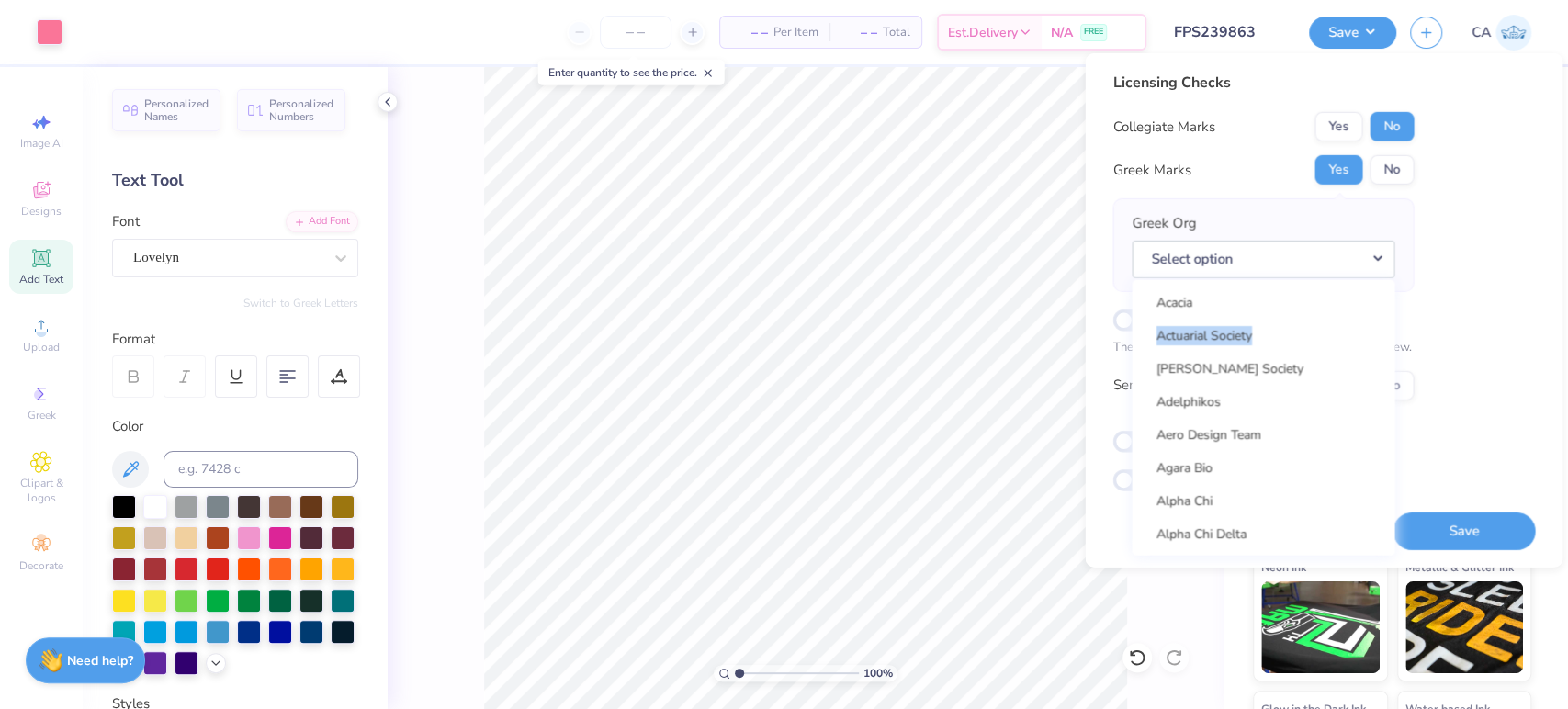
click at [1394, 319] on div "Acacia Actuarial Society [PERSON_NAME] Society Adelphikos Aero Design Team Agar…" at bounding box center [1263, 416] width 262 height 275
click at [1180, 438] on link "Alpha Delta Pi" at bounding box center [1262, 438] width 248 height 31
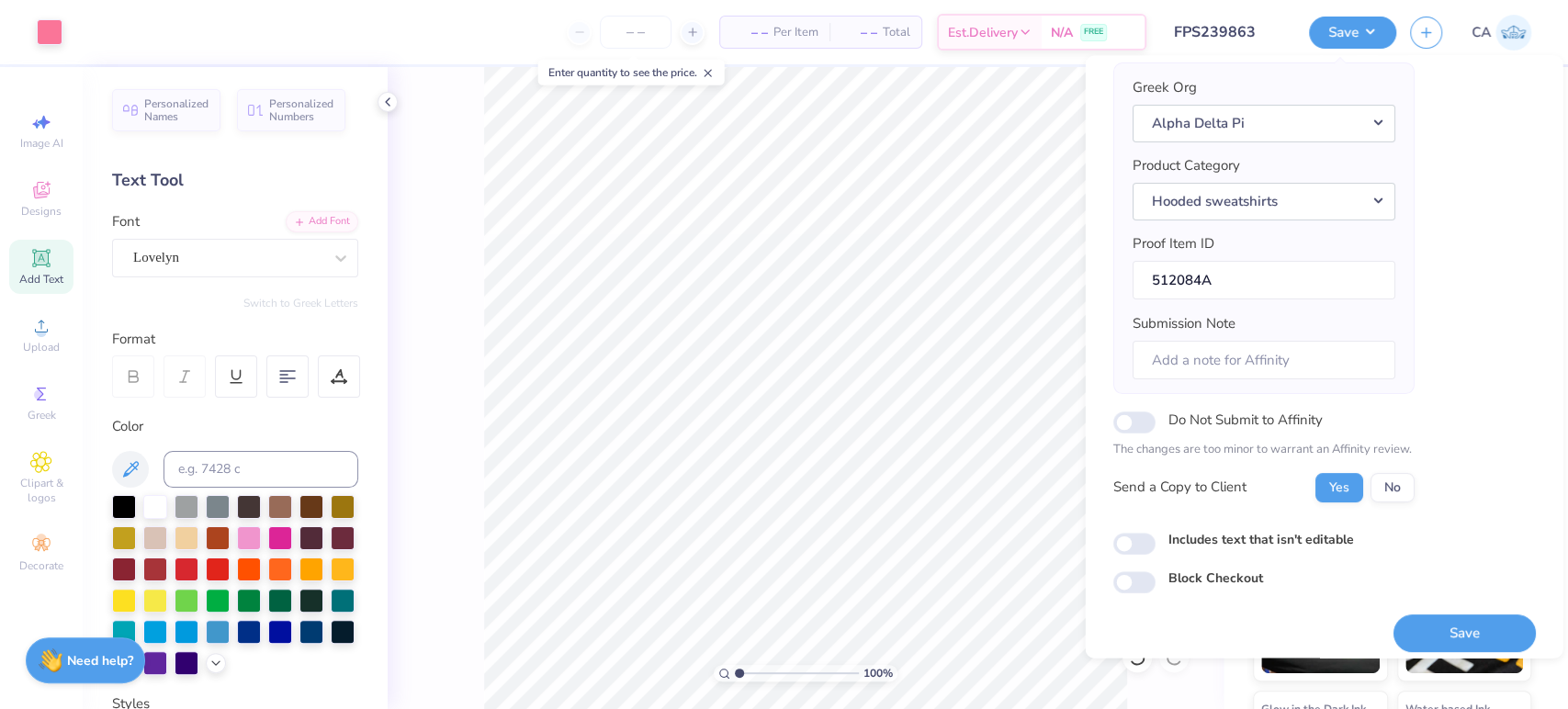
scroll to position [147, 0]
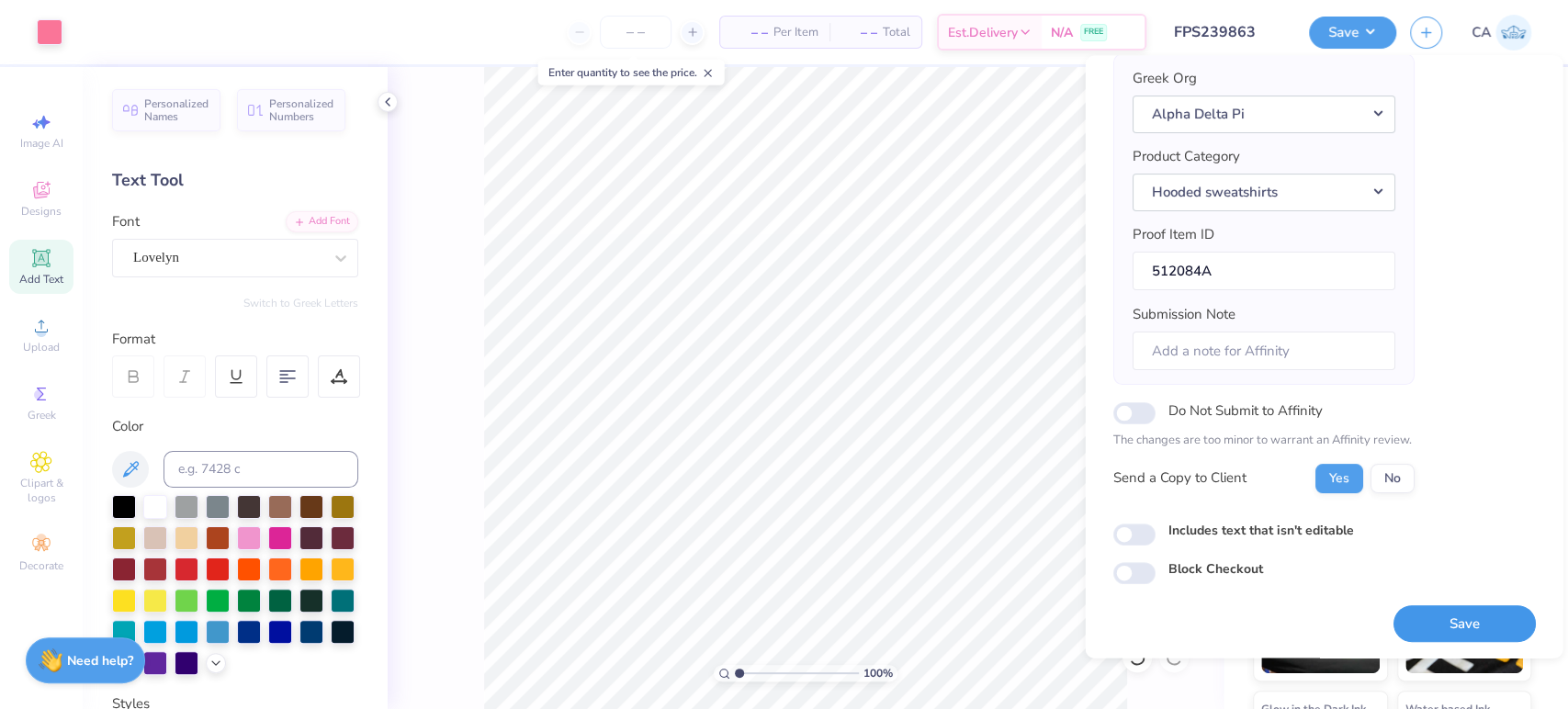
click at [1415, 608] on button "Save" at bounding box center [1464, 624] width 143 height 38
